Goal: Task Accomplishment & Management: Use online tool/utility

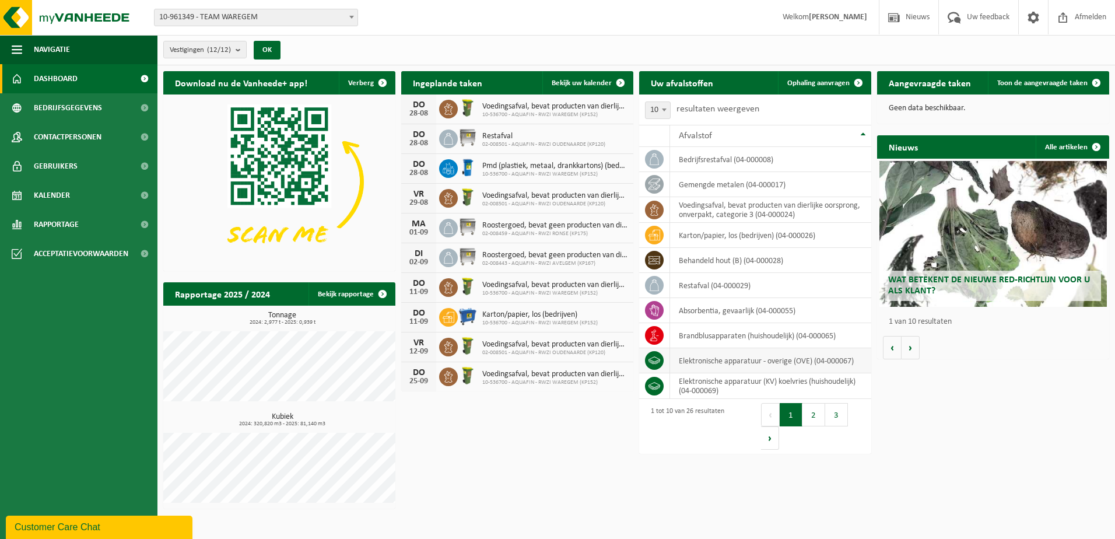
click at [754, 365] on td "elektronische apparatuur - overige (OVE) (04-000067)" at bounding box center [770, 360] width 201 height 25
click at [803, 75] on link "Ophaling aanvragen" at bounding box center [824, 82] width 92 height 23
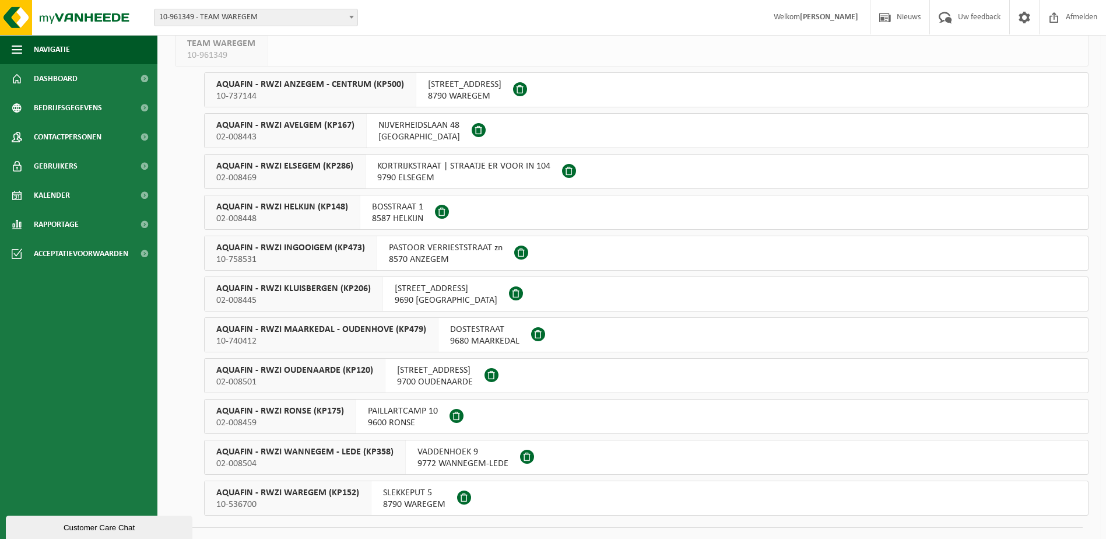
scroll to position [106, 0]
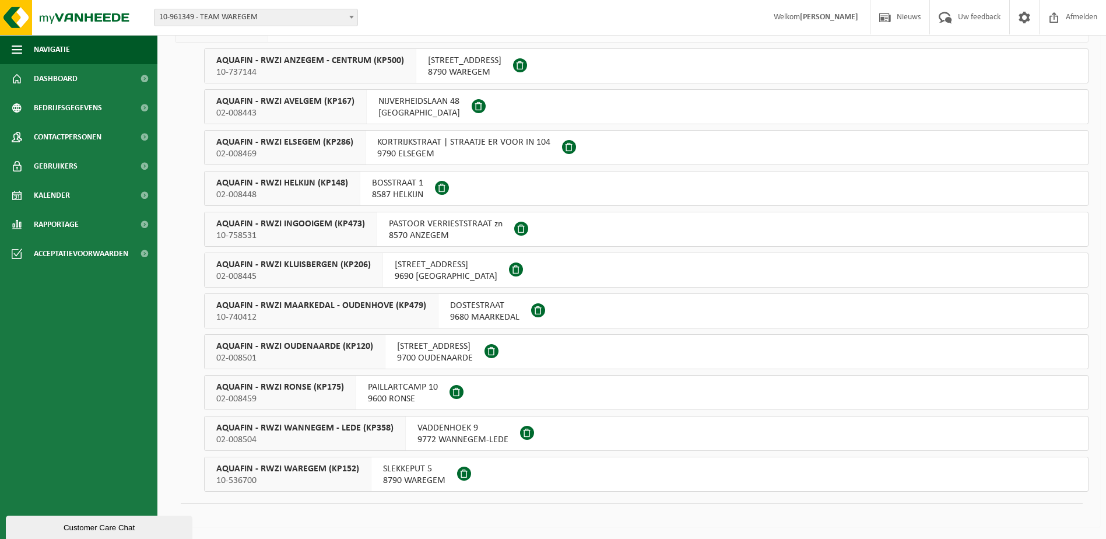
click at [389, 469] on span "SLEKKEPUT 5" at bounding box center [414, 469] width 62 height 12
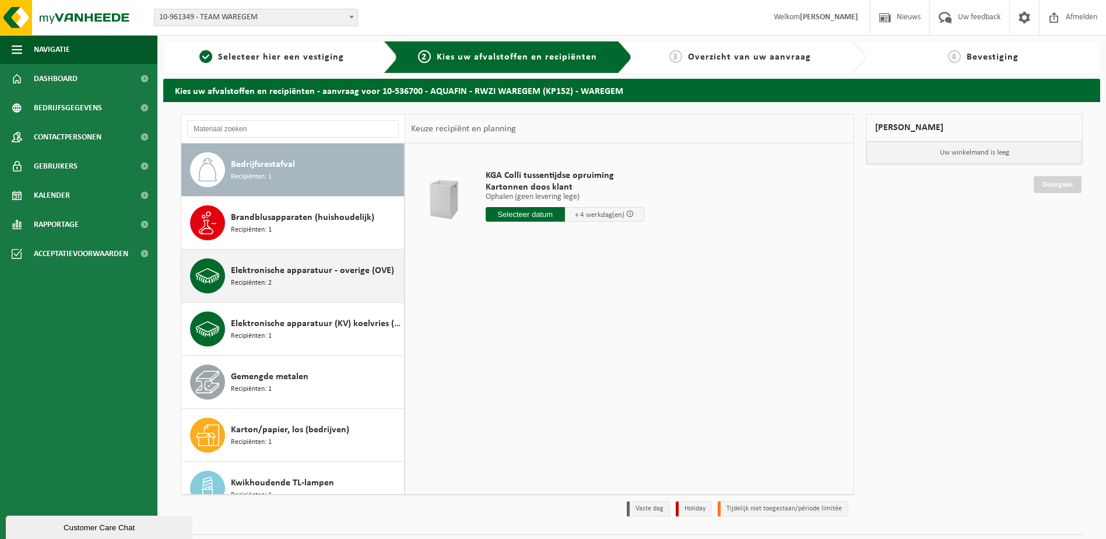
click at [300, 281] on div "Elektronische apparatuur - overige (OVE) Recipiënten: 2" at bounding box center [316, 275] width 170 height 35
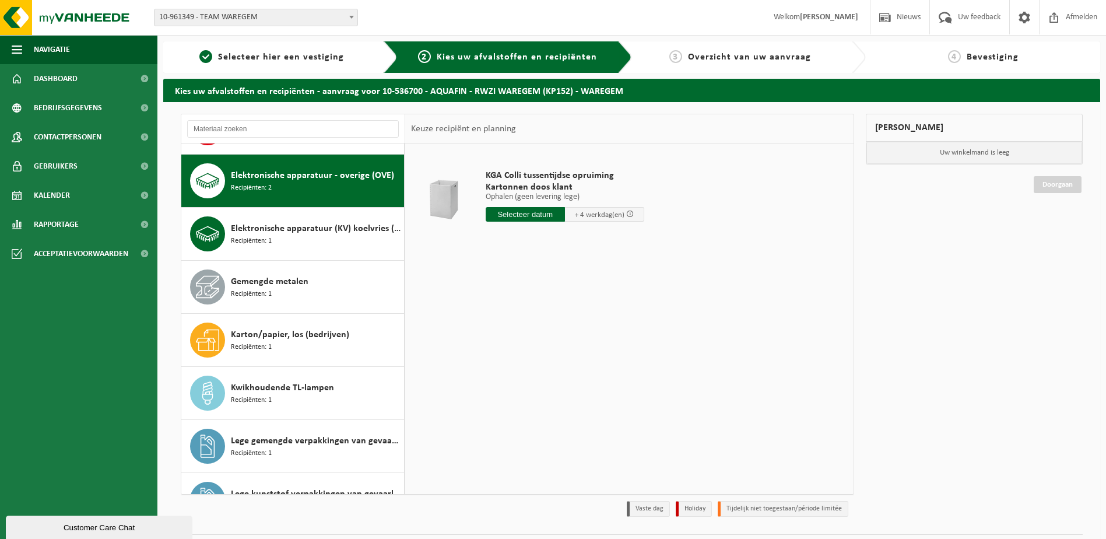
scroll to position [106, 0]
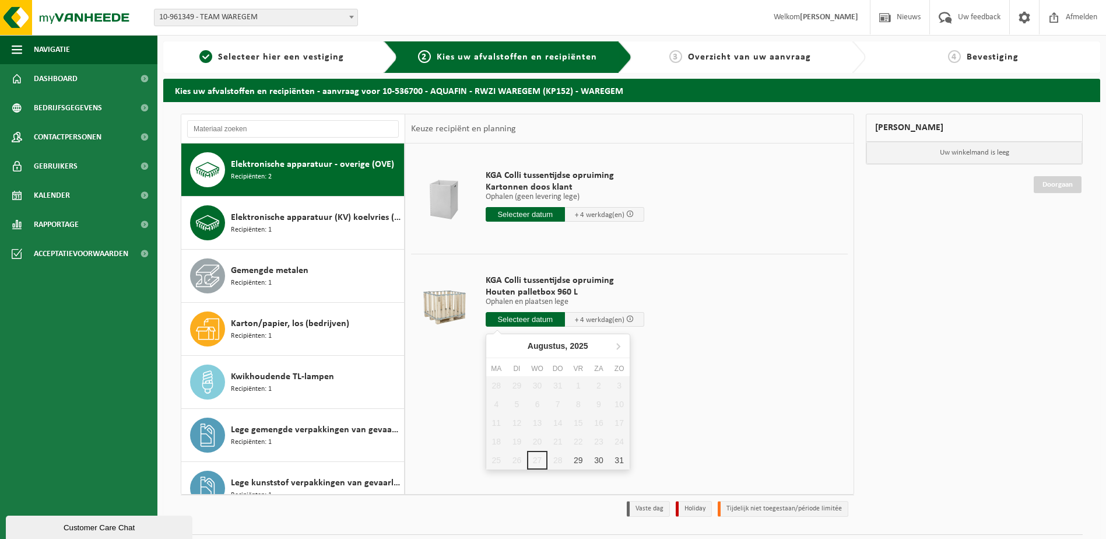
click at [533, 315] on input "text" at bounding box center [525, 319] width 79 height 15
click at [575, 459] on div "29" at bounding box center [578, 460] width 20 height 19
type input "Van 2025-08-29"
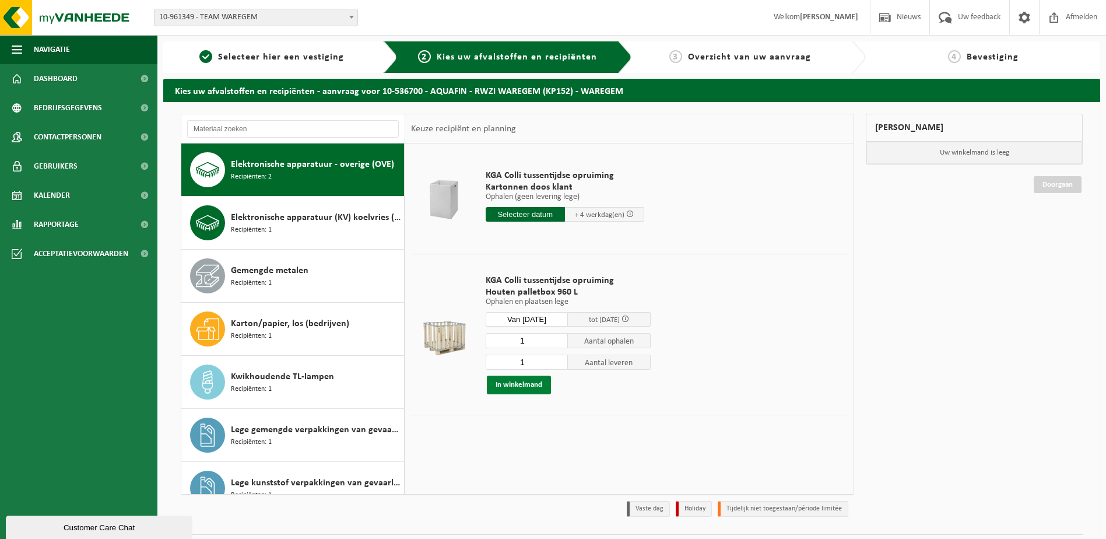
click at [525, 384] on button "In winkelmand" at bounding box center [519, 384] width 64 height 19
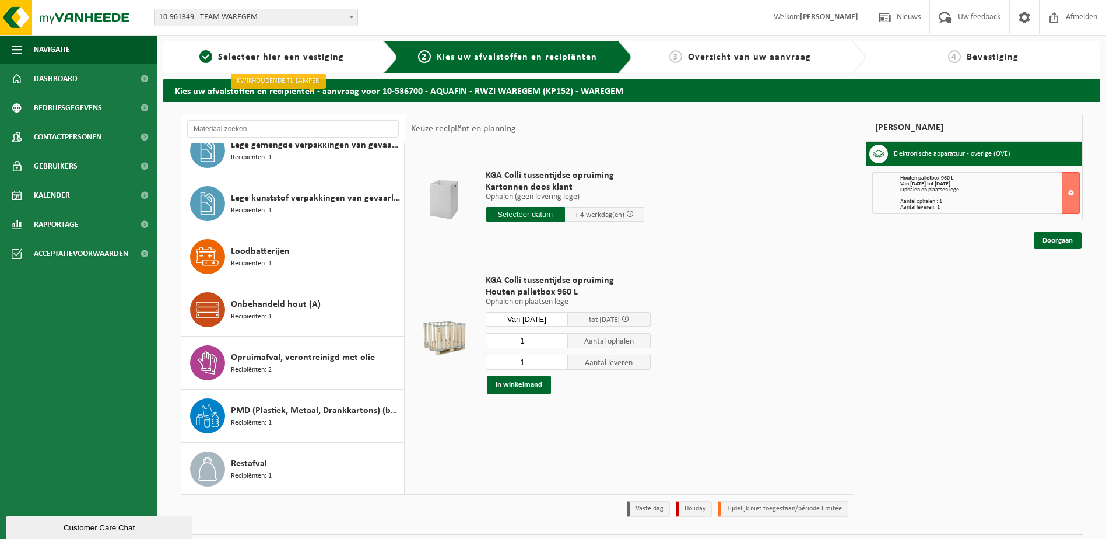
scroll to position [398, 0]
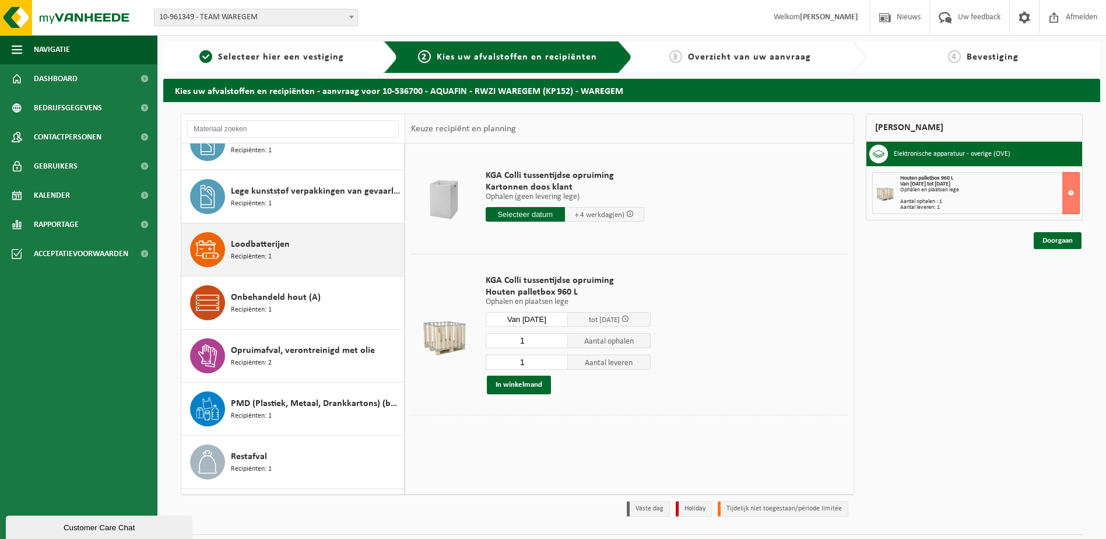
click at [333, 255] on div "Loodbatterijen Recipiënten: 1" at bounding box center [316, 249] width 170 height 35
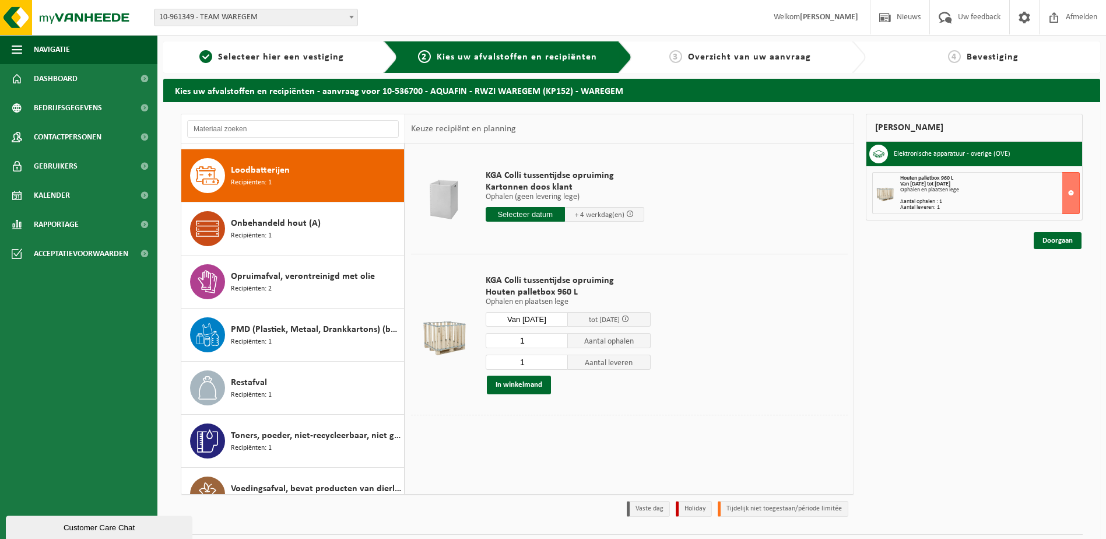
scroll to position [477, 0]
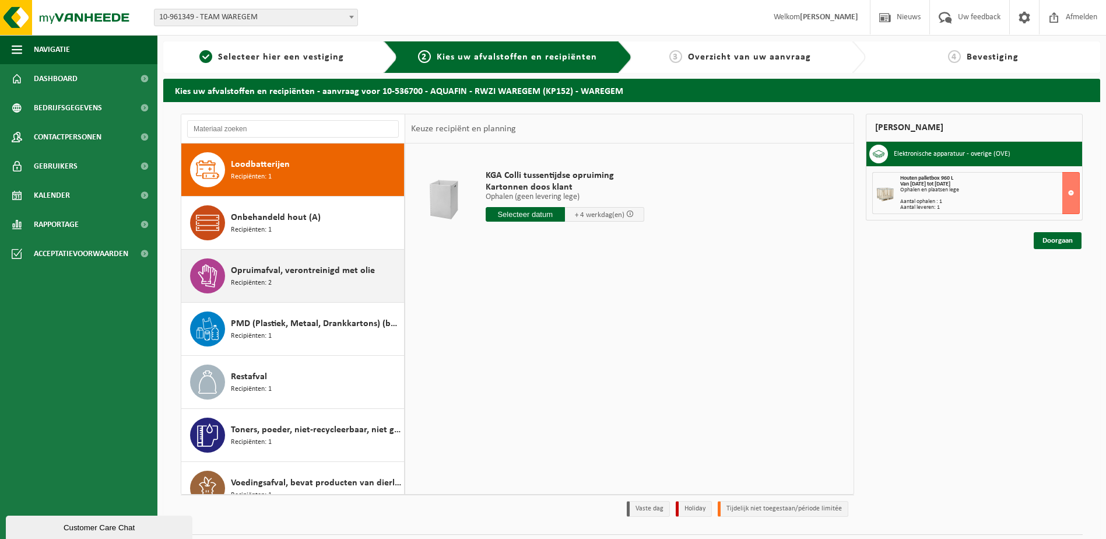
click at [336, 269] on span "Opruimafval, verontreinigd met olie" at bounding box center [303, 271] width 144 height 14
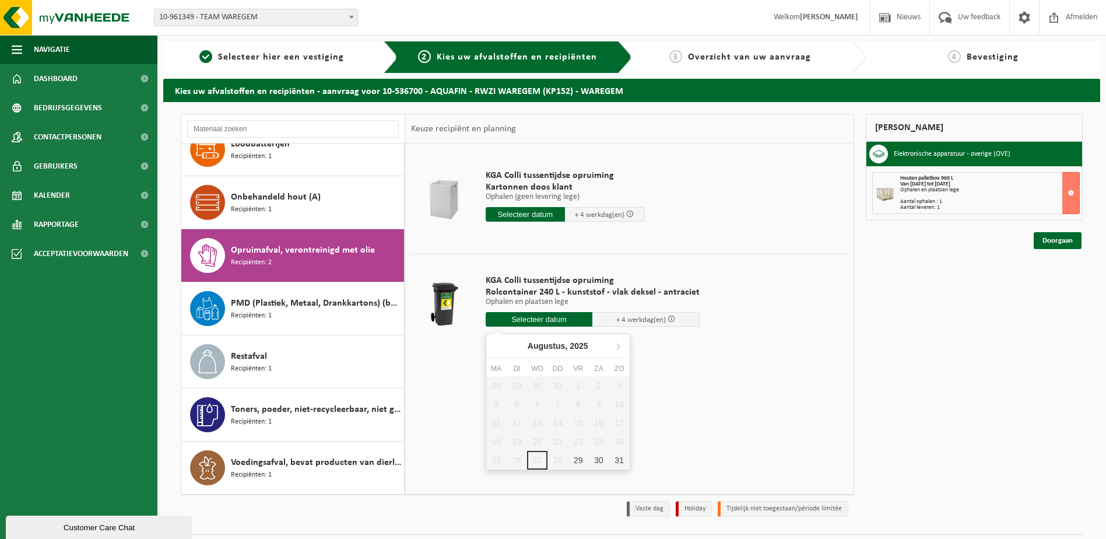
click at [547, 322] on input "text" at bounding box center [539, 319] width 107 height 15
click at [579, 462] on div "29" at bounding box center [578, 460] width 20 height 19
type input "Van 2025-08-29"
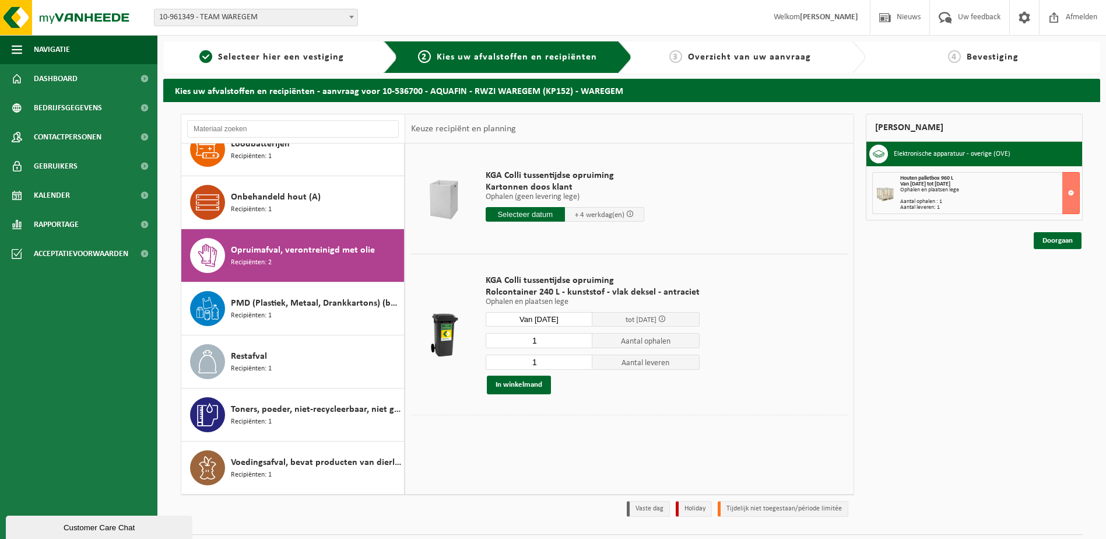
click at [549, 340] on input "1" at bounding box center [539, 340] width 107 height 15
click at [581, 335] on input "1" at bounding box center [539, 340] width 107 height 15
type input "2"
type input "3"
click at [552, 366] on input "1" at bounding box center [539, 361] width 107 height 15
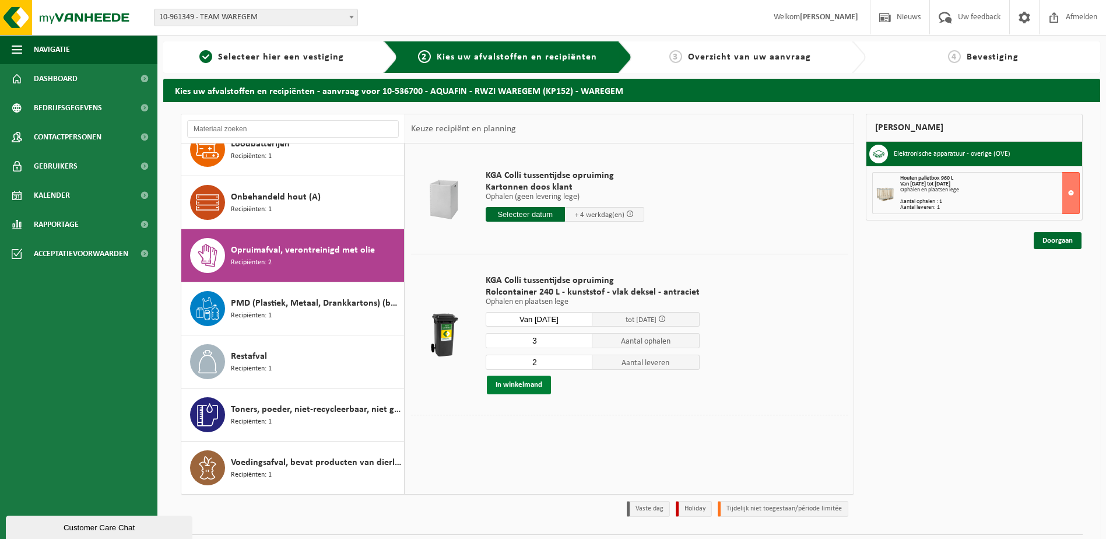
type input "2"
click at [511, 387] on button "In winkelmand" at bounding box center [519, 384] width 64 height 19
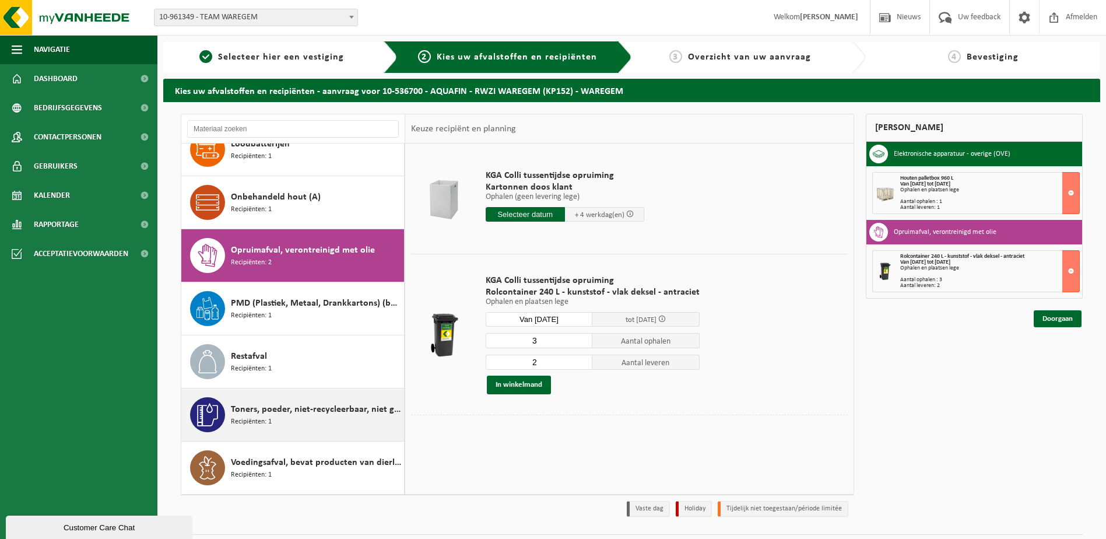
click at [328, 412] on span "Toners, poeder, niet-recycleerbaar, niet gevaarlijk" at bounding box center [316, 409] width 170 height 14
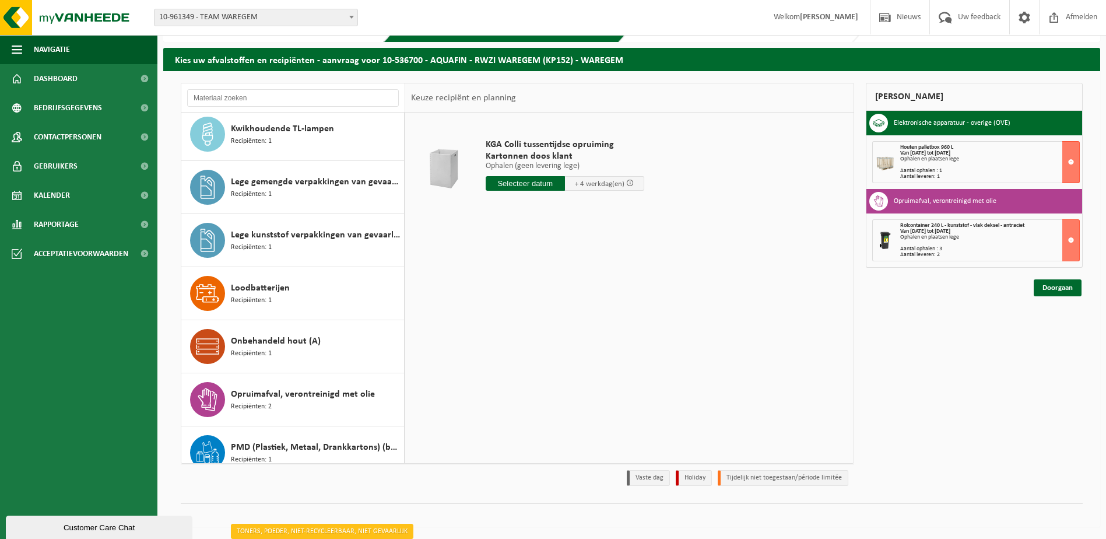
scroll to position [265, 0]
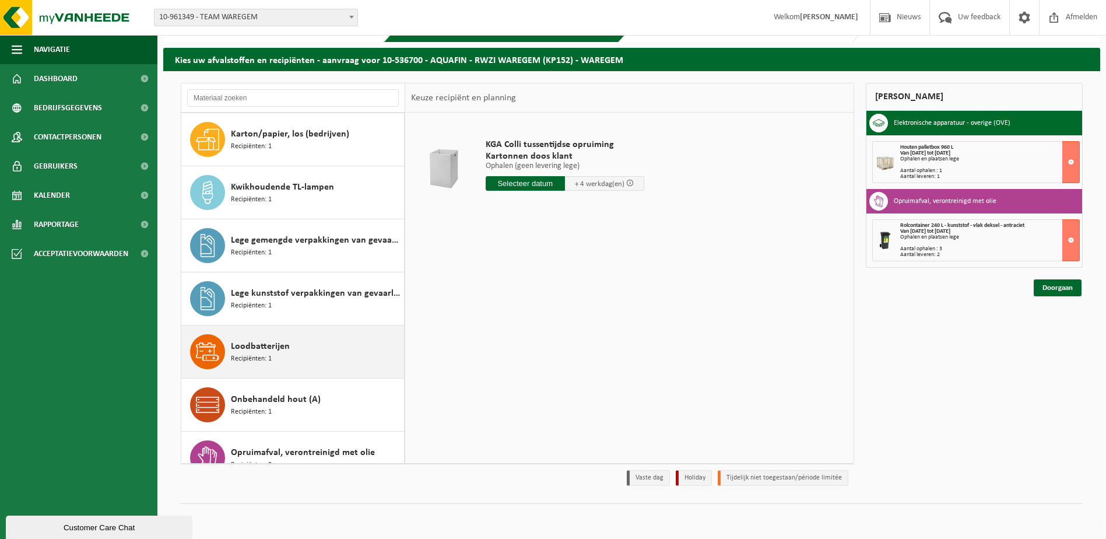
click at [284, 361] on div "Loodbatterijen Recipiënten: 1" at bounding box center [316, 351] width 170 height 35
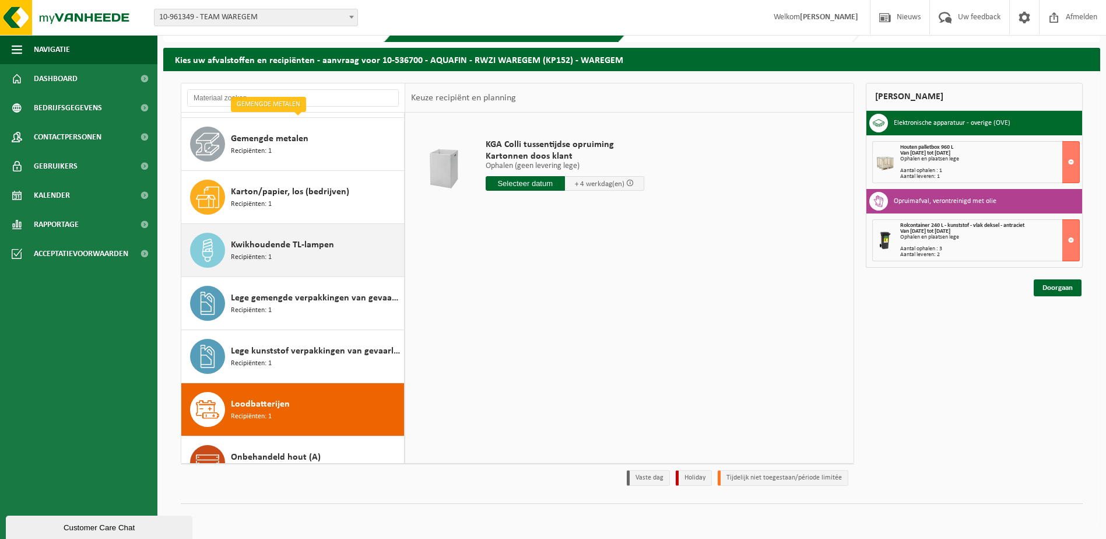
scroll to position [233, 0]
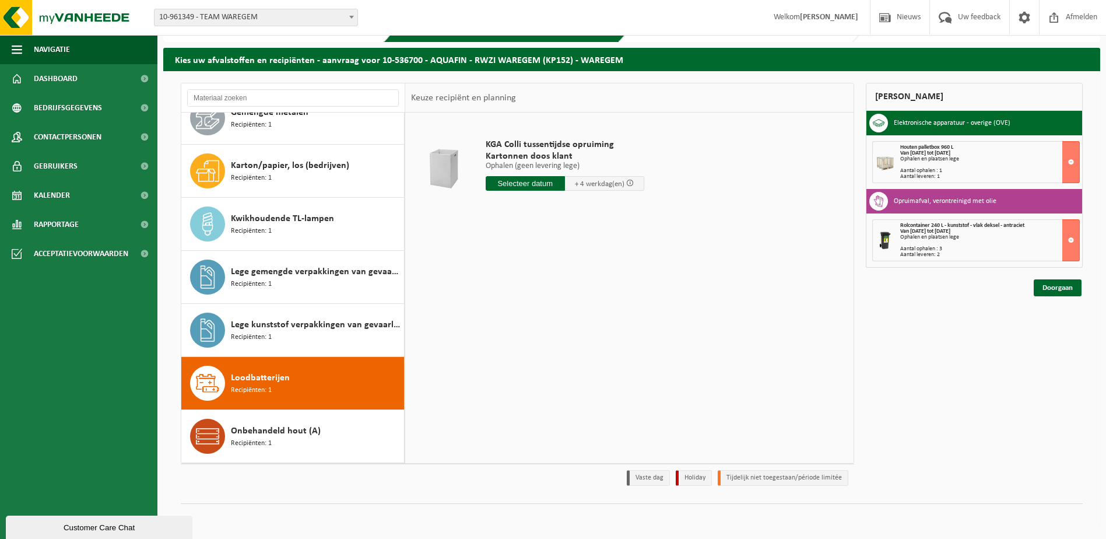
click at [529, 182] on input "text" at bounding box center [525, 183] width 79 height 15
click at [578, 324] on div "29" at bounding box center [578, 324] width 20 height 19
type input "Van 2025-08-29"
click at [529, 227] on button "In winkelmand" at bounding box center [519, 227] width 64 height 19
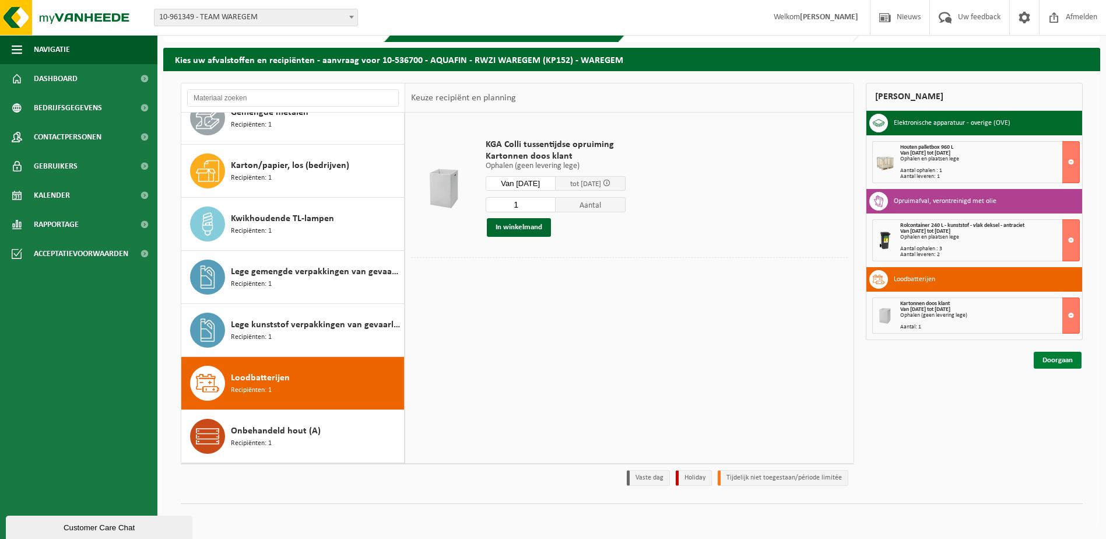
click at [1059, 359] on link "Doorgaan" at bounding box center [1058, 360] width 48 height 17
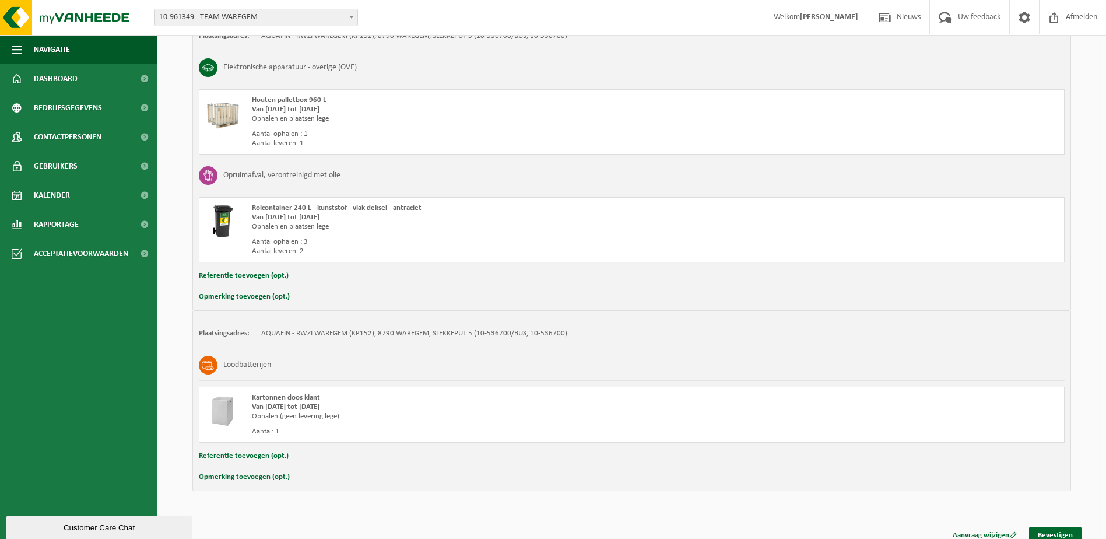
scroll to position [259, 0]
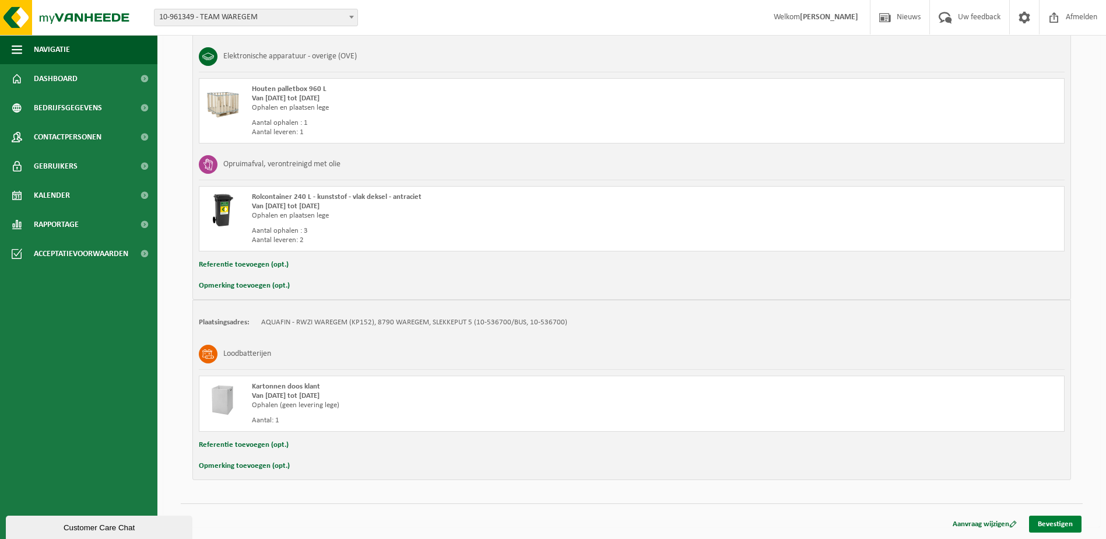
click at [1052, 523] on link "Bevestigen" at bounding box center [1055, 523] width 52 height 17
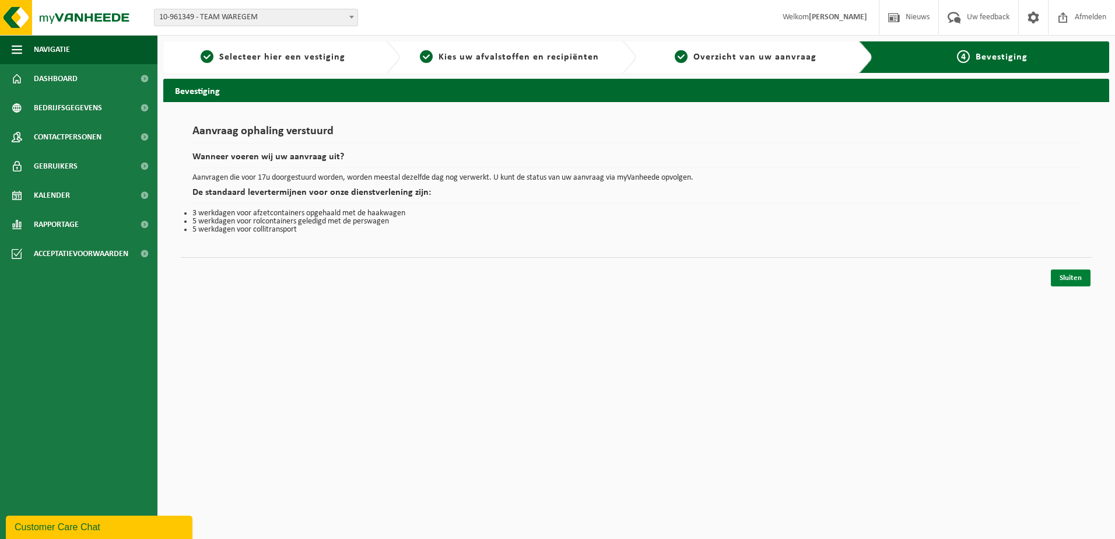
click at [1073, 274] on link "Sluiten" at bounding box center [1071, 277] width 40 height 17
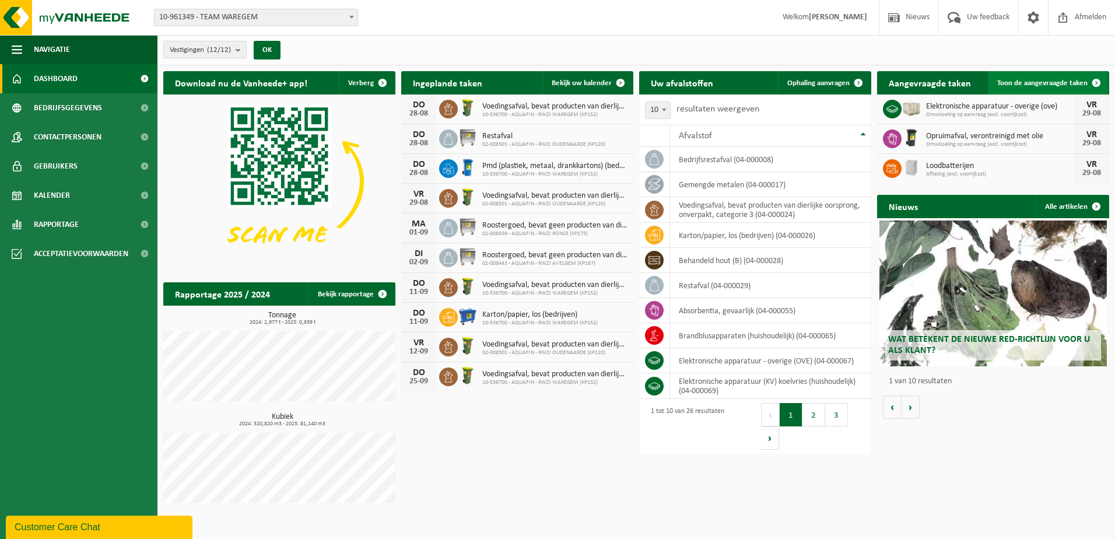
click at [1051, 85] on span "Toon de aangevraagde taken" at bounding box center [1042, 83] width 90 height 8
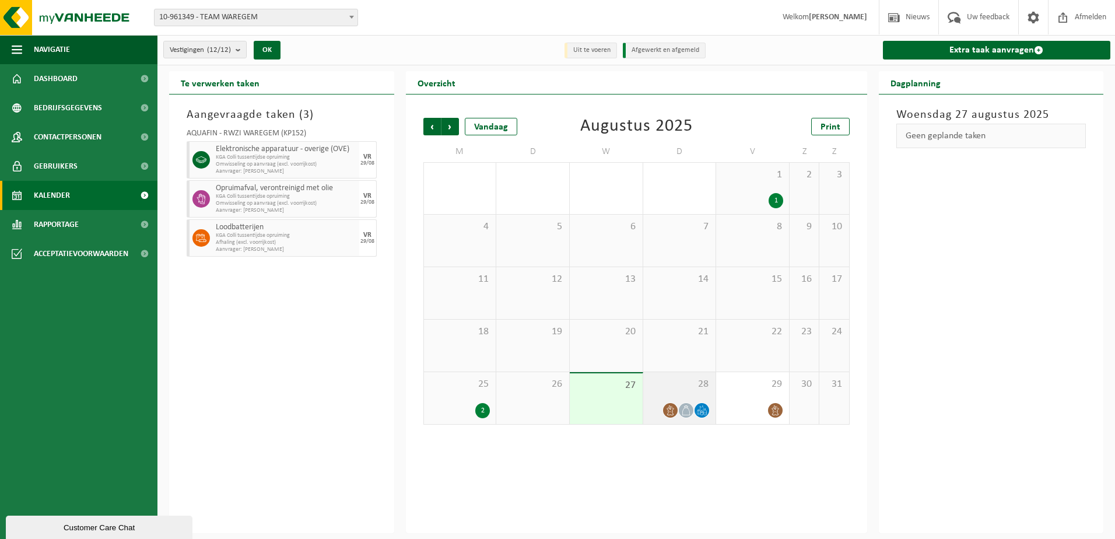
click at [696, 395] on div "28" at bounding box center [679, 398] width 73 height 52
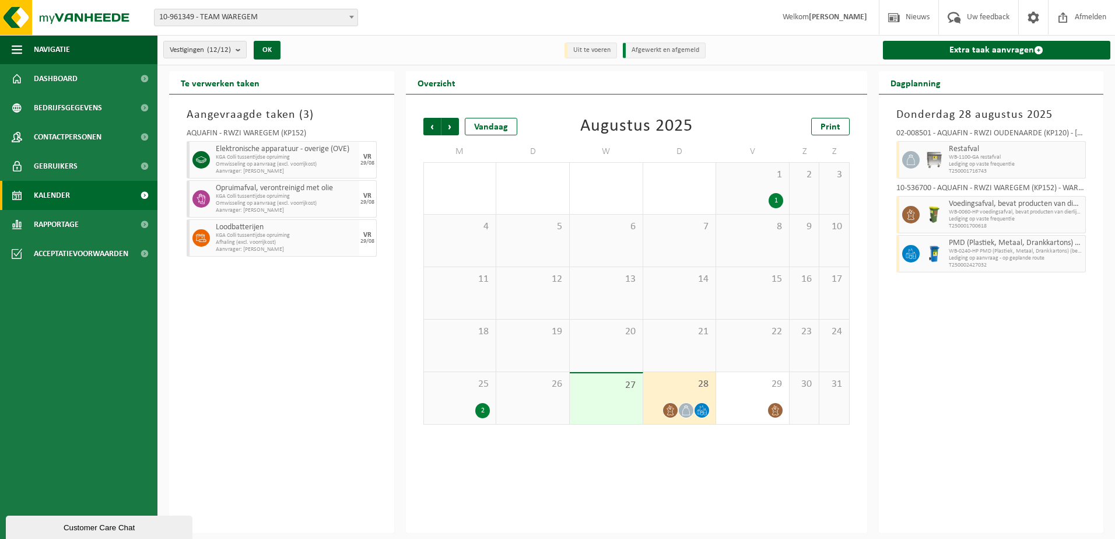
click at [648, 470] on div "Vorige Volgende Vandaag [DATE] Print M D W D V Z Z 28 29 1 30 31 1 1 1 2 3 4 5 …" at bounding box center [636, 313] width 461 height 438
